Goal: Use online tool/utility: Utilize a website feature to perform a specific function

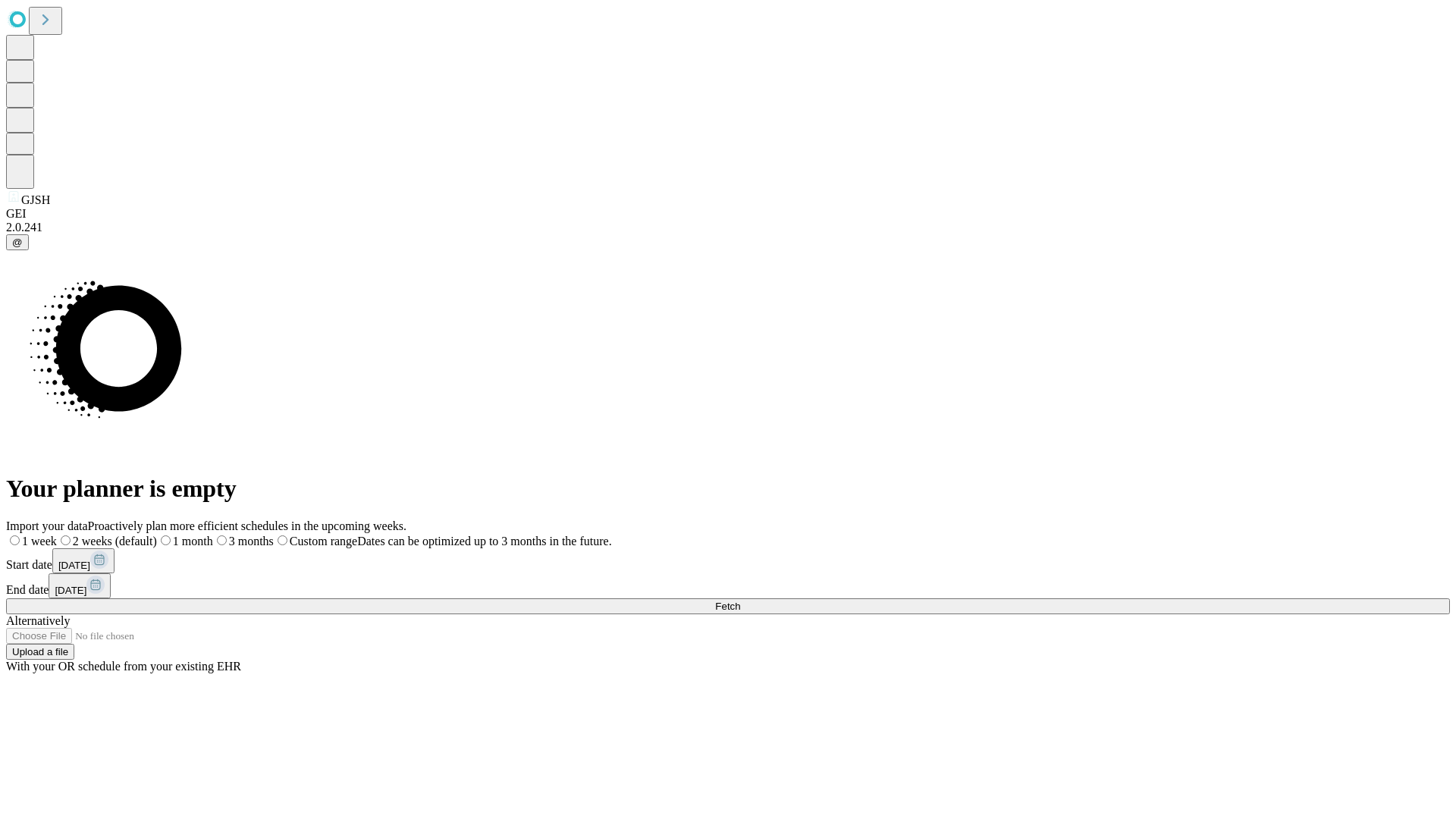
click at [740, 601] on span "Fetch" at bounding box center [728, 606] width 25 height 11
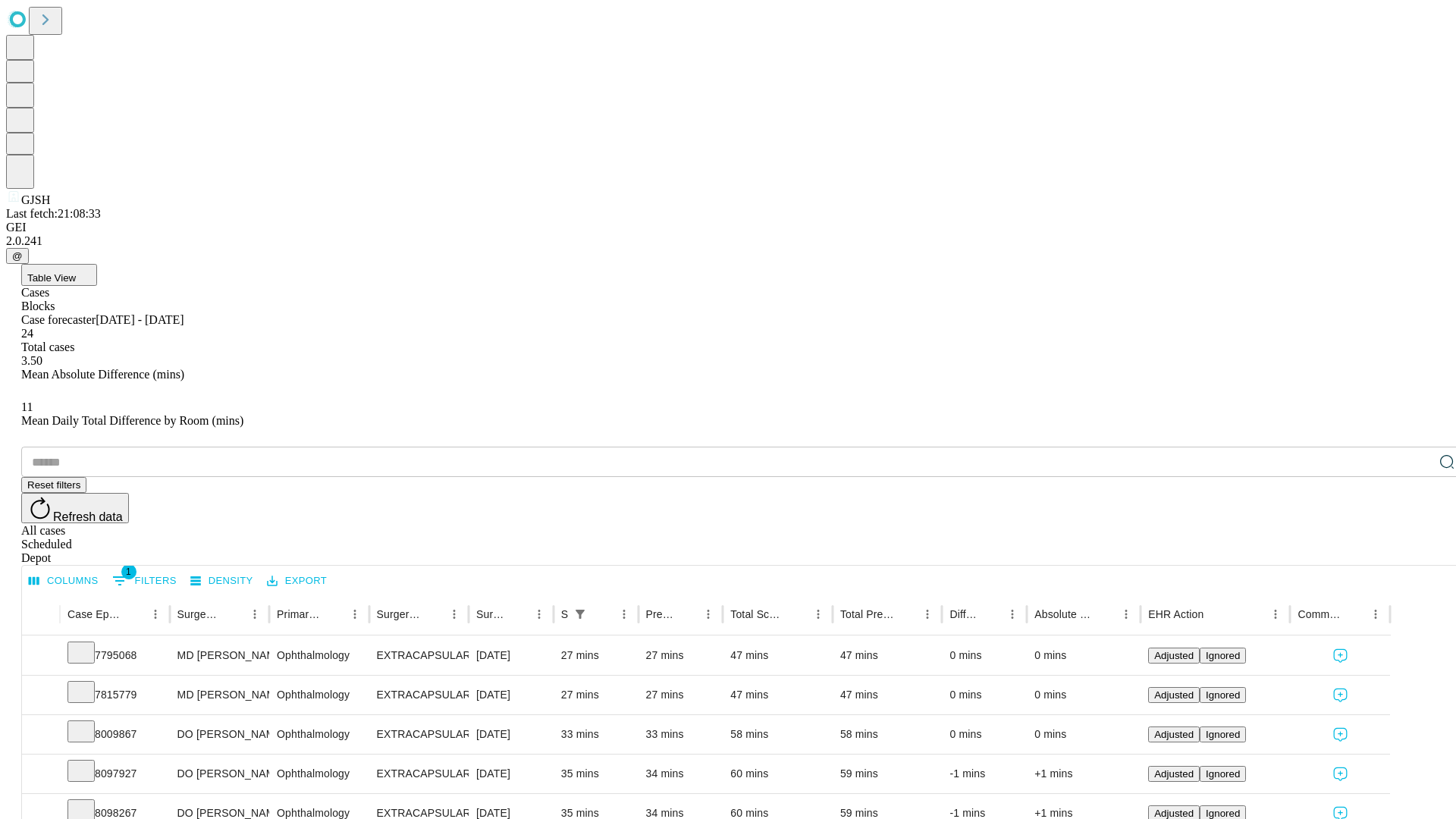
click at [76, 272] on span "Table View" at bounding box center [52, 277] width 49 height 11
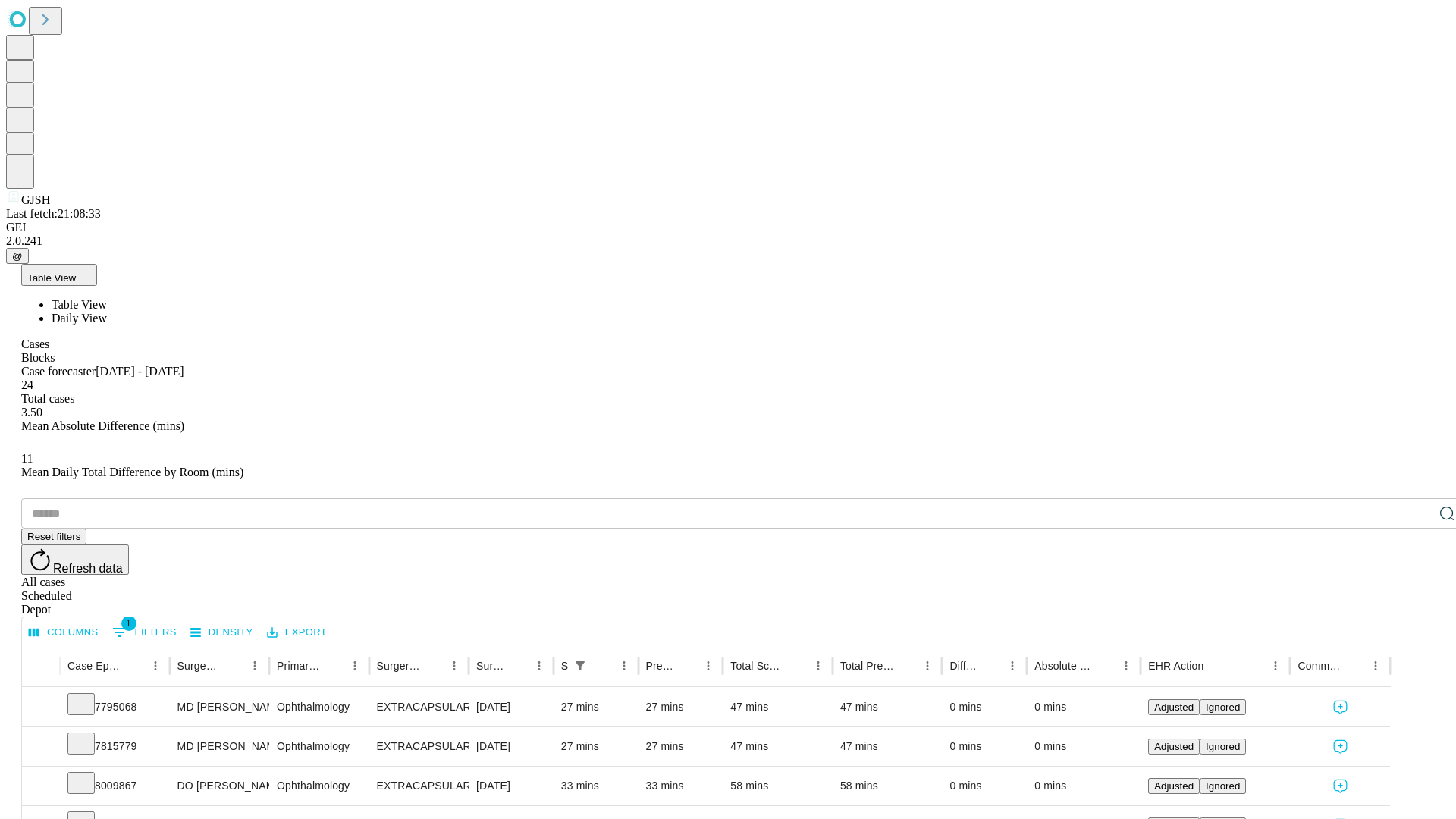
click at [107, 312] on span "Daily View" at bounding box center [80, 318] width 55 height 13
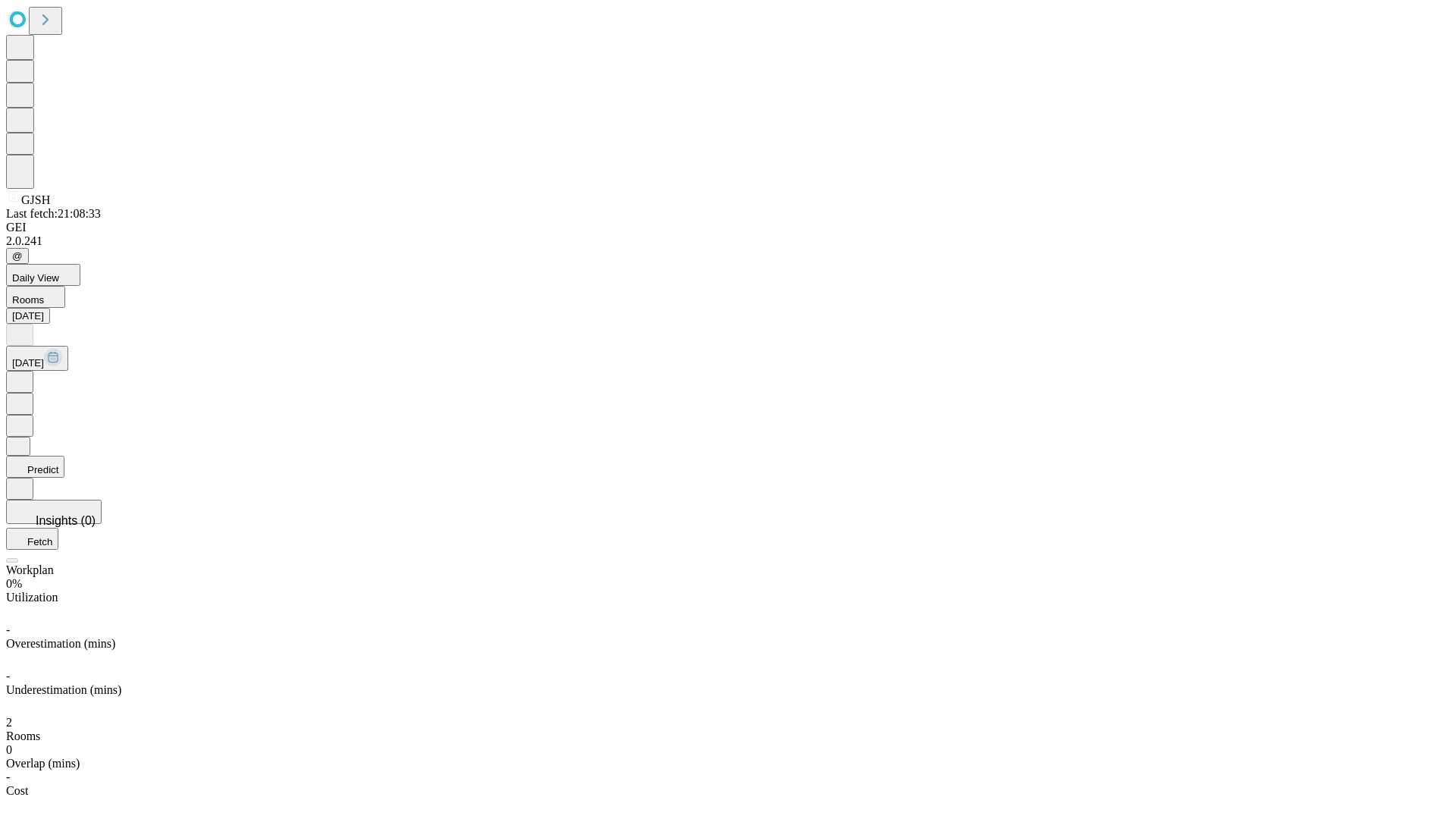
click at [65, 456] on button "Predict" at bounding box center [35, 467] width 58 height 22
